Goal: Task Accomplishment & Management: Use online tool/utility

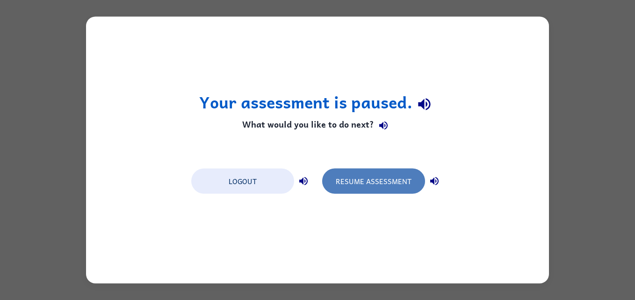
click at [377, 173] on button "Resume Assessment" at bounding box center [373, 181] width 103 height 25
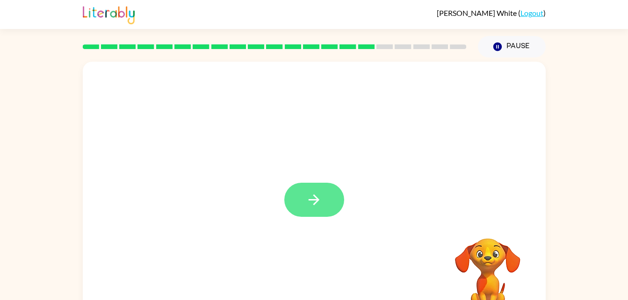
click at [311, 198] on icon "button" at bounding box center [314, 200] width 16 height 16
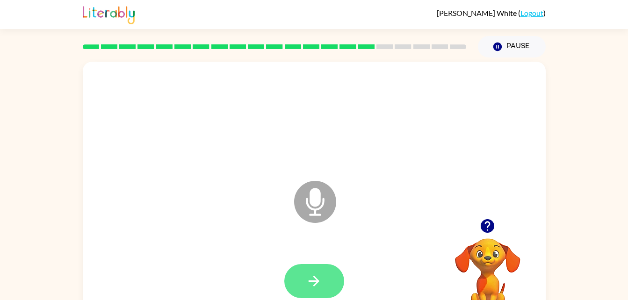
click at [310, 282] on icon "button" at bounding box center [314, 281] width 11 height 11
click at [316, 268] on button "button" at bounding box center [314, 281] width 60 height 34
click at [325, 283] on button "button" at bounding box center [314, 281] width 60 height 34
click at [315, 287] on icon "button" at bounding box center [314, 281] width 16 height 16
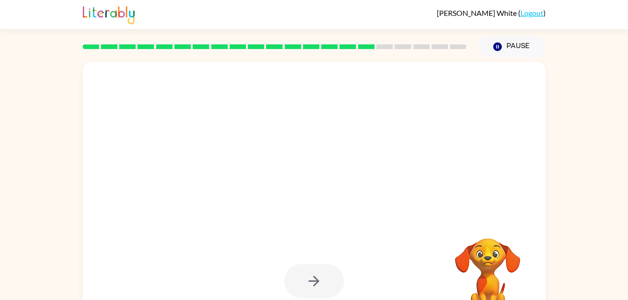
click at [319, 283] on div at bounding box center [314, 281] width 60 height 34
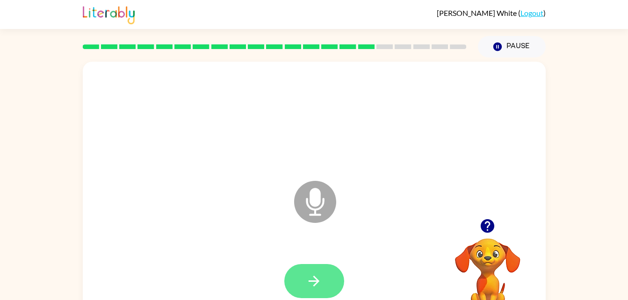
click at [323, 288] on button "button" at bounding box center [314, 281] width 60 height 34
click at [310, 274] on icon "button" at bounding box center [314, 281] width 16 height 16
click at [324, 281] on button "button" at bounding box center [314, 281] width 60 height 34
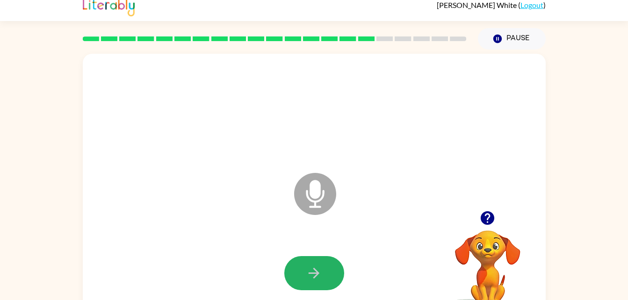
scroll to position [29, 0]
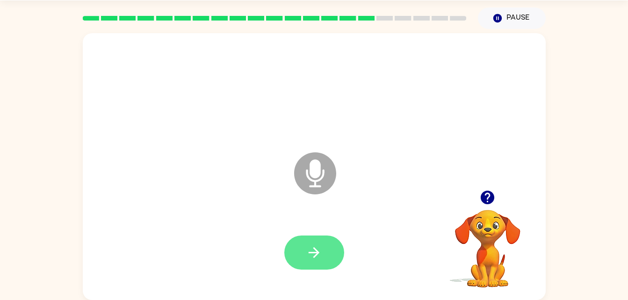
click at [323, 252] on button "button" at bounding box center [314, 253] width 60 height 34
click at [320, 253] on icon "button" at bounding box center [314, 253] width 16 height 16
click at [314, 261] on button "button" at bounding box center [314, 253] width 60 height 34
click at [318, 249] on icon "button" at bounding box center [314, 253] width 16 height 16
click at [325, 257] on button "button" at bounding box center [314, 253] width 60 height 34
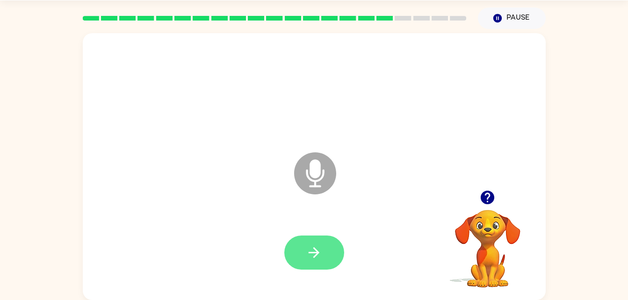
click at [312, 251] on icon "button" at bounding box center [314, 253] width 16 height 16
click at [318, 253] on icon "button" at bounding box center [314, 252] width 11 height 11
click at [309, 247] on icon "button" at bounding box center [314, 253] width 16 height 16
click at [321, 254] on icon "button" at bounding box center [314, 253] width 16 height 16
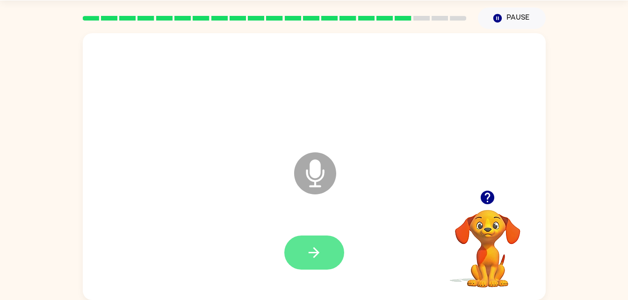
click at [326, 247] on button "button" at bounding box center [314, 253] width 60 height 34
click at [330, 242] on button "button" at bounding box center [314, 253] width 60 height 34
click at [321, 260] on icon "button" at bounding box center [314, 253] width 16 height 16
click at [316, 242] on button "button" at bounding box center [314, 253] width 60 height 34
click at [320, 245] on icon "button" at bounding box center [314, 253] width 16 height 16
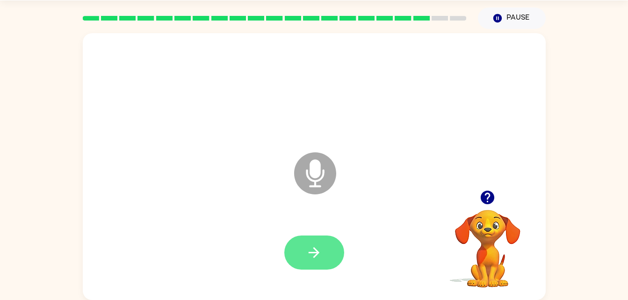
click at [322, 251] on icon "button" at bounding box center [314, 253] width 16 height 16
click at [324, 253] on button "button" at bounding box center [314, 253] width 60 height 34
click at [316, 253] on icon "button" at bounding box center [314, 252] width 11 height 11
click at [322, 257] on icon "button" at bounding box center [314, 253] width 16 height 16
click at [485, 204] on icon "button" at bounding box center [488, 198] width 14 height 14
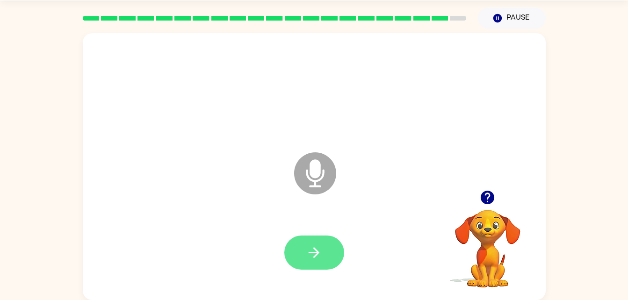
click at [321, 251] on icon "button" at bounding box center [314, 253] width 16 height 16
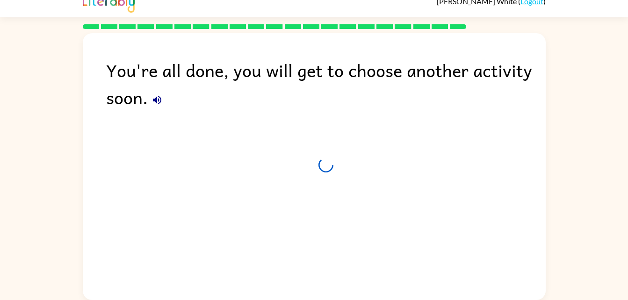
scroll to position [12, 0]
